Goal: Transaction & Acquisition: Book appointment/travel/reservation

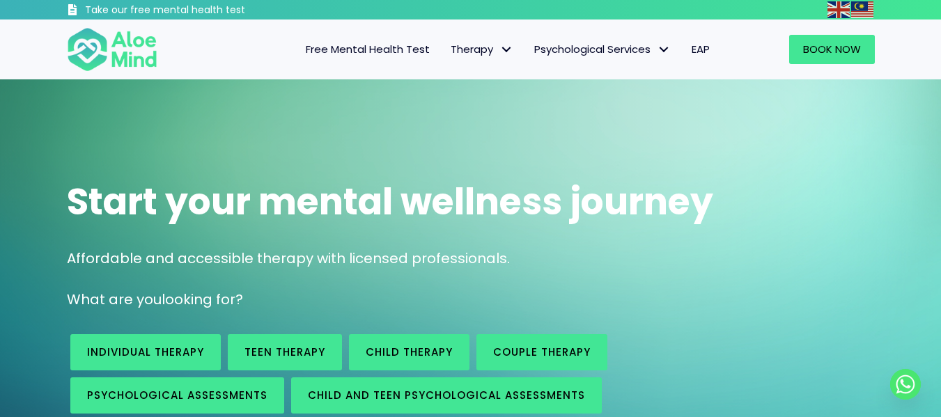
click at [384, 47] on span "Free Mental Health Test" at bounding box center [368, 49] width 124 height 15
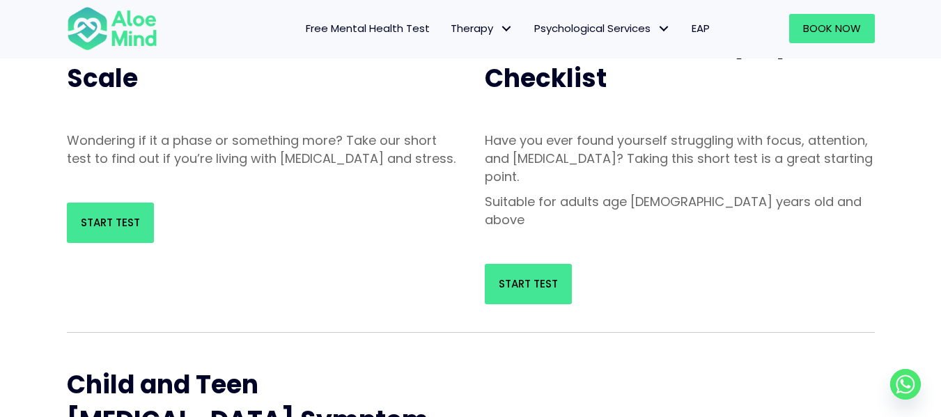
scroll to position [207, 0]
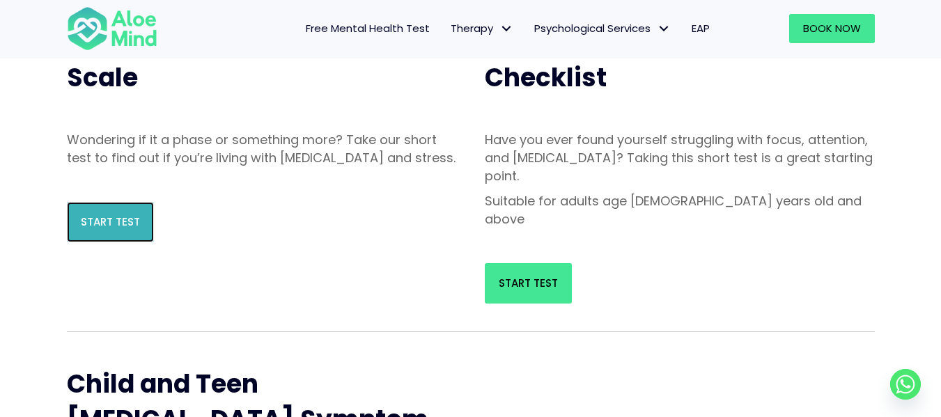
click at [129, 229] on span "Start Test" at bounding box center [110, 221] width 59 height 15
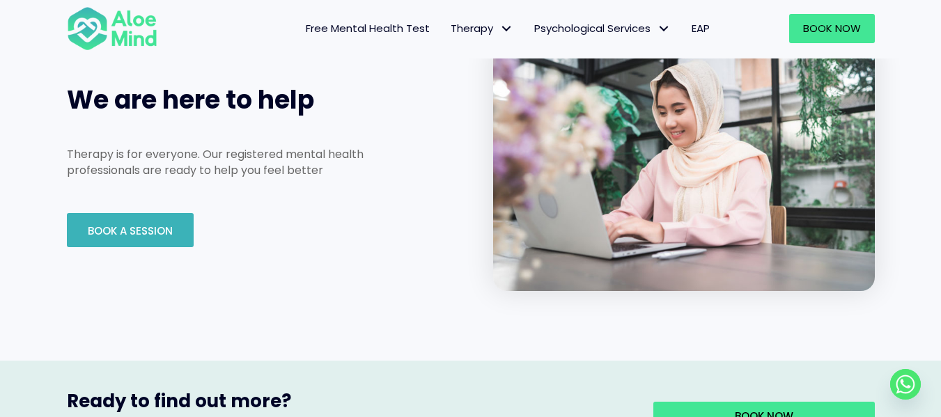
scroll to position [2146, 0]
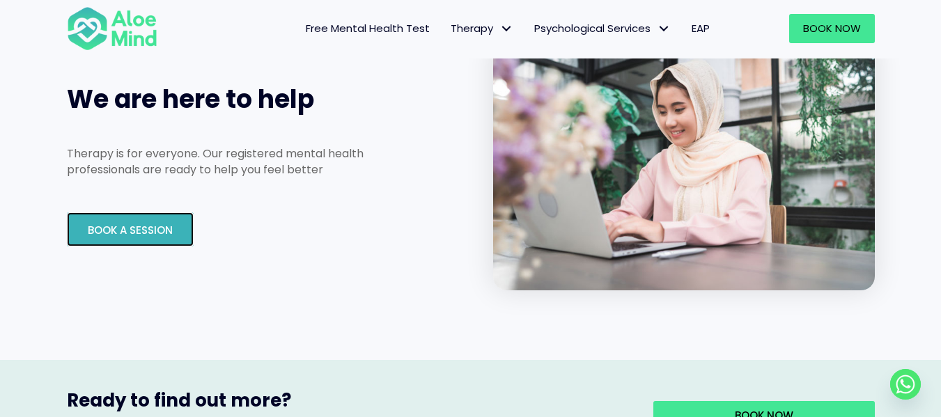
click at [152, 223] on span "Book A Session" at bounding box center [130, 230] width 85 height 15
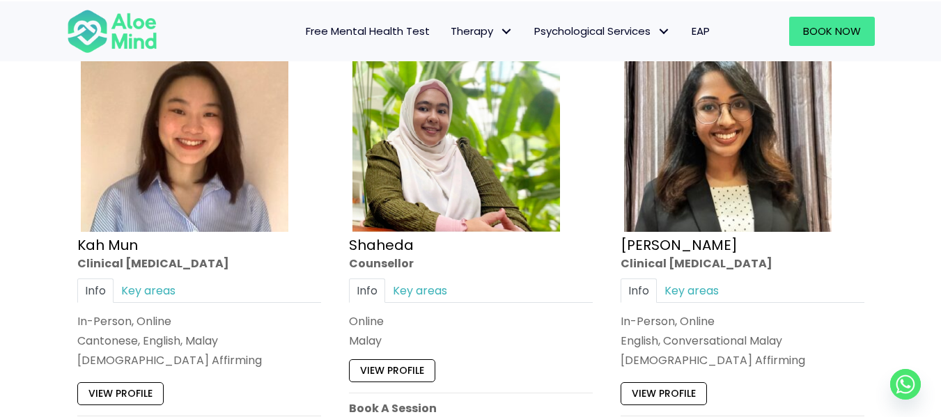
scroll to position [771, 0]
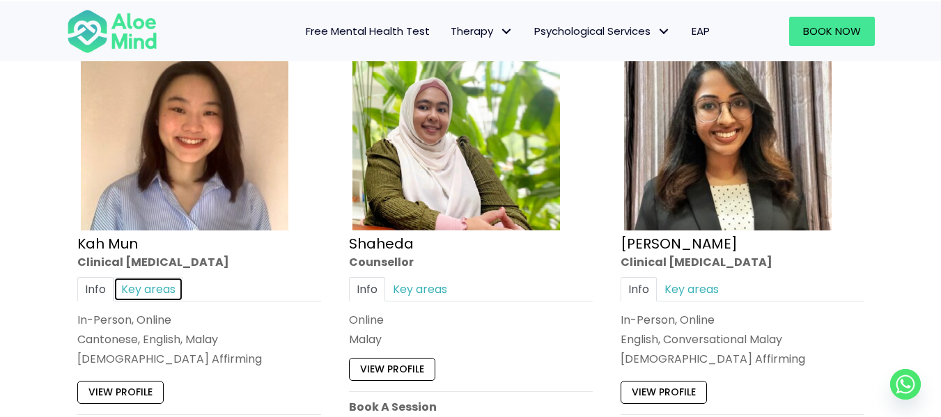
click at [150, 285] on link "Key areas" at bounding box center [148, 288] width 70 height 24
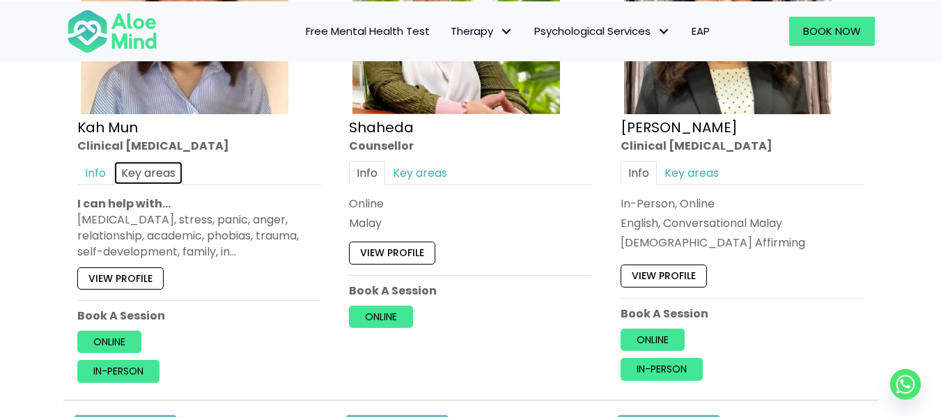
scroll to position [888, 0]
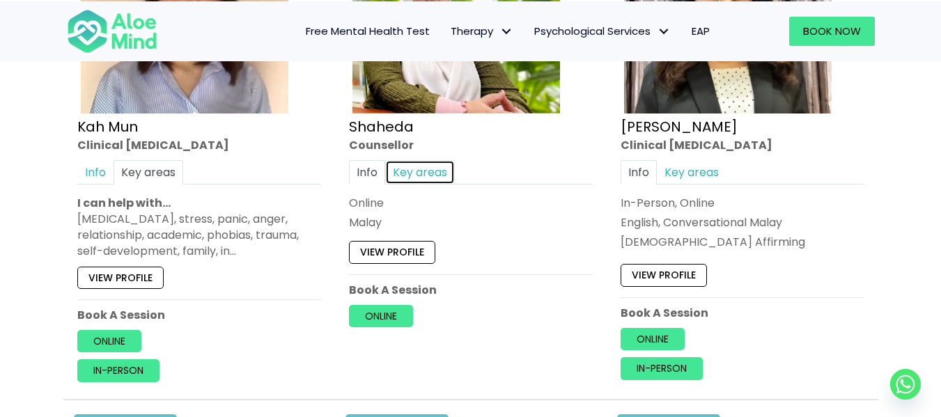
click at [430, 170] on link "Key areas" at bounding box center [420, 171] width 70 height 24
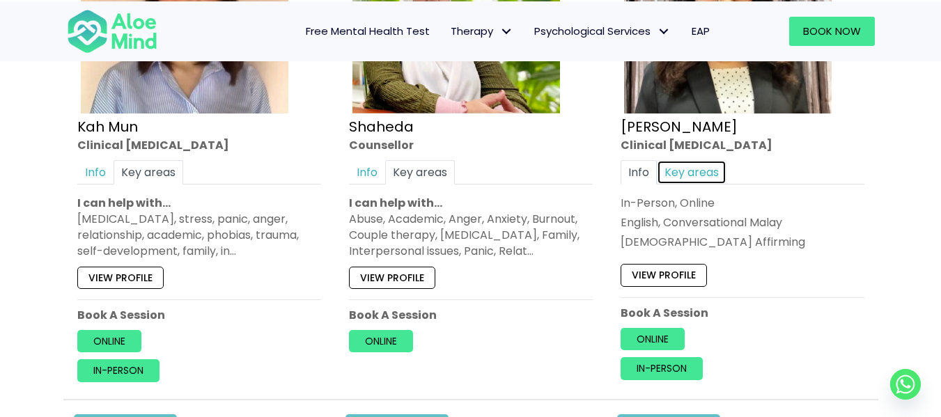
click at [693, 162] on link "Key areas" at bounding box center [691, 171] width 70 height 24
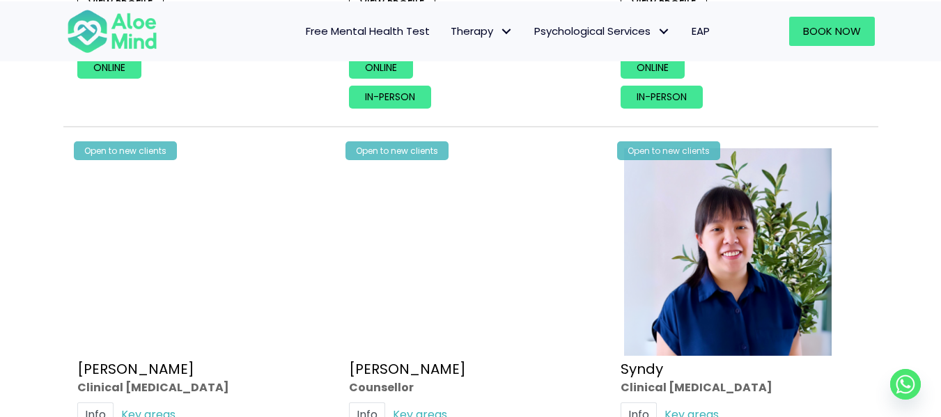
scroll to position [3241, 0]
